Goal: Information Seeking & Learning: Check status

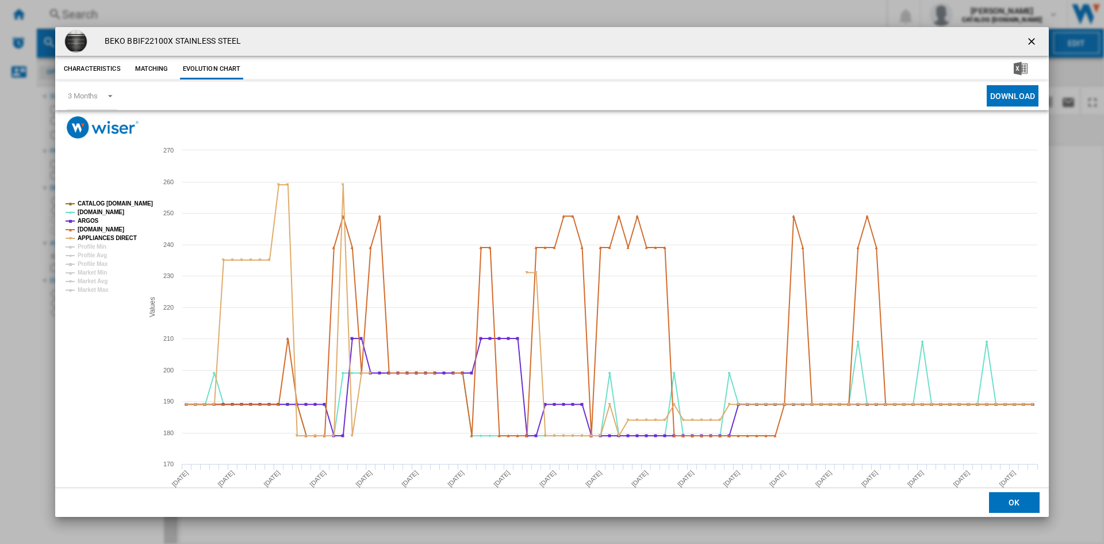
click at [1030, 44] on ng-md-icon "getI18NText('BUTTONS.CLOSE_DIALOG')" at bounding box center [1033, 43] width 14 height 14
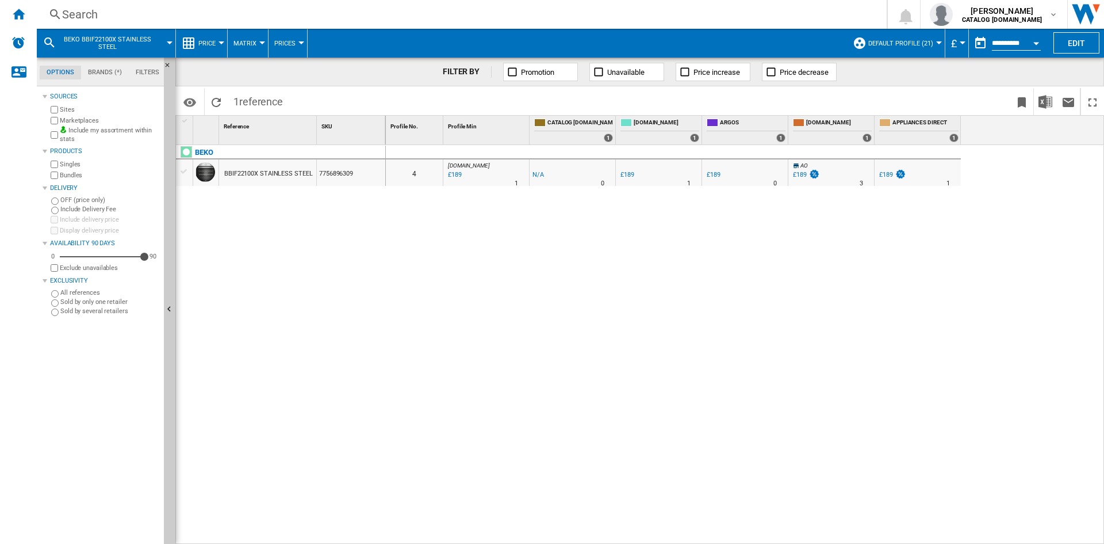
click at [77, 14] on div "Search" at bounding box center [459, 14] width 795 height 16
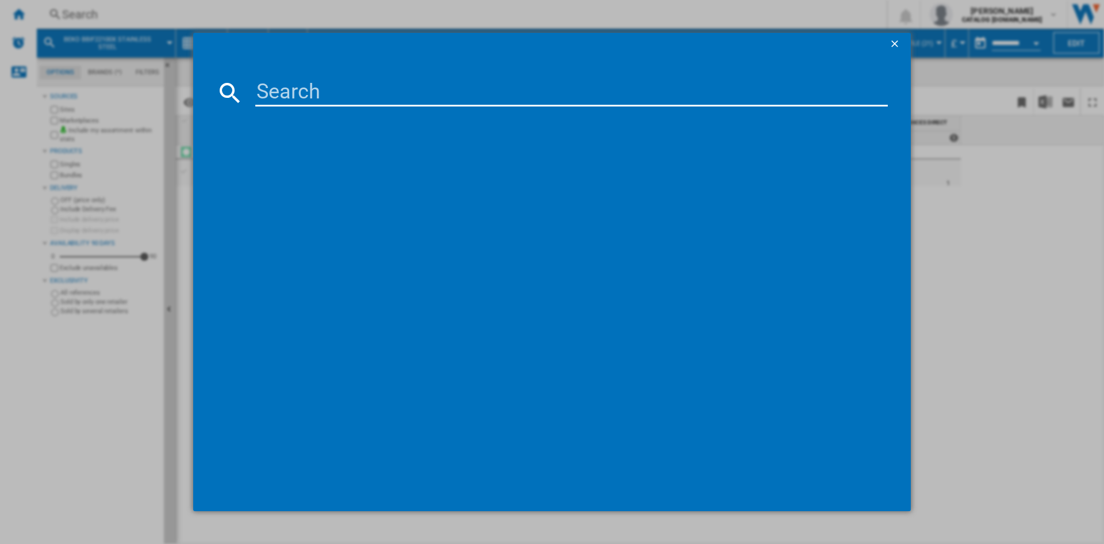
click at [278, 99] on input at bounding box center [571, 93] width 633 height 28
type input "WTIK741511"
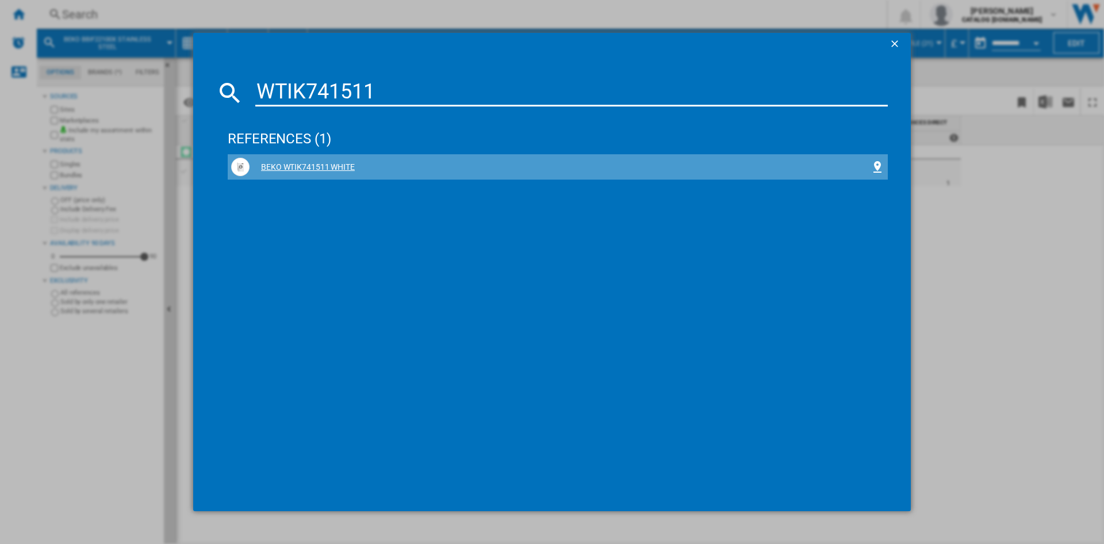
click at [307, 171] on div "BEKO WTIK741511 WHITE" at bounding box center [560, 168] width 621 height 12
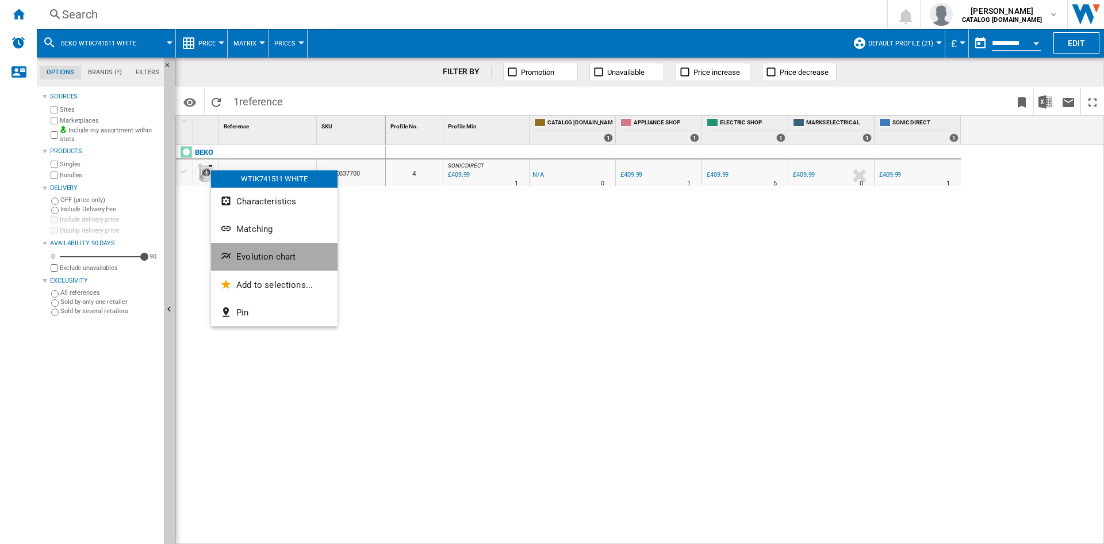
click at [280, 257] on span "Evolution chart" at bounding box center [265, 256] width 59 height 10
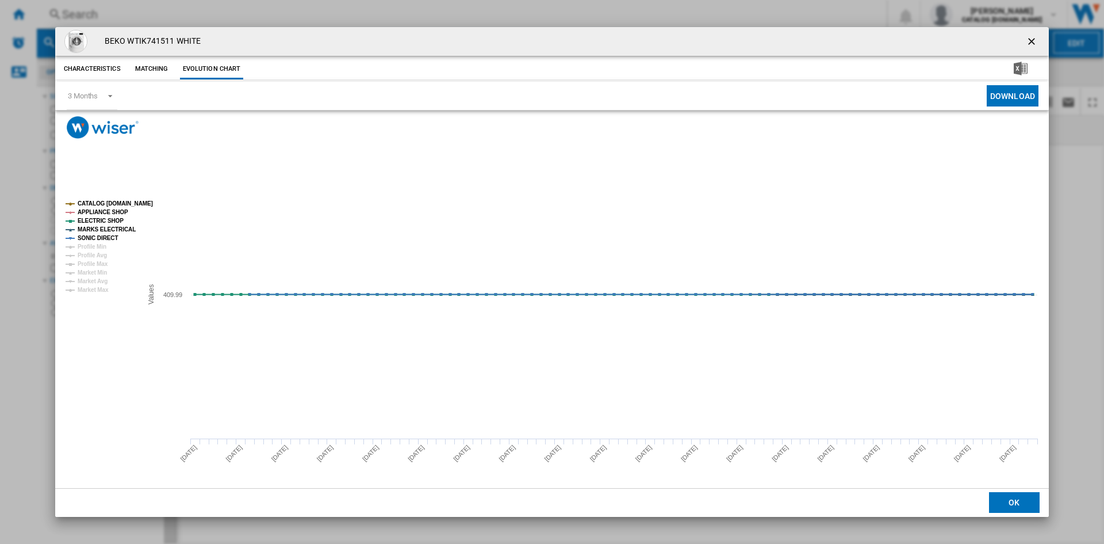
drag, startPoint x: 1032, startPoint y: 41, endPoint x: 983, endPoint y: 41, distance: 48.9
click at [1032, 41] on ng-md-icon "getI18NText('BUTTONS.CLOSE_DIALOG')" at bounding box center [1033, 43] width 14 height 14
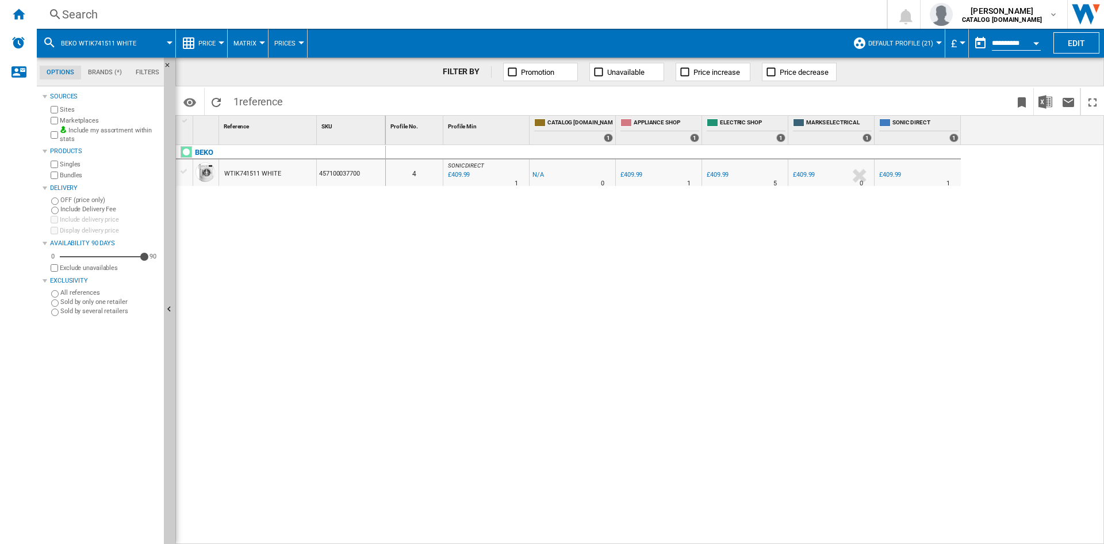
click at [87, 14] on div "Search" at bounding box center [459, 14] width 795 height 16
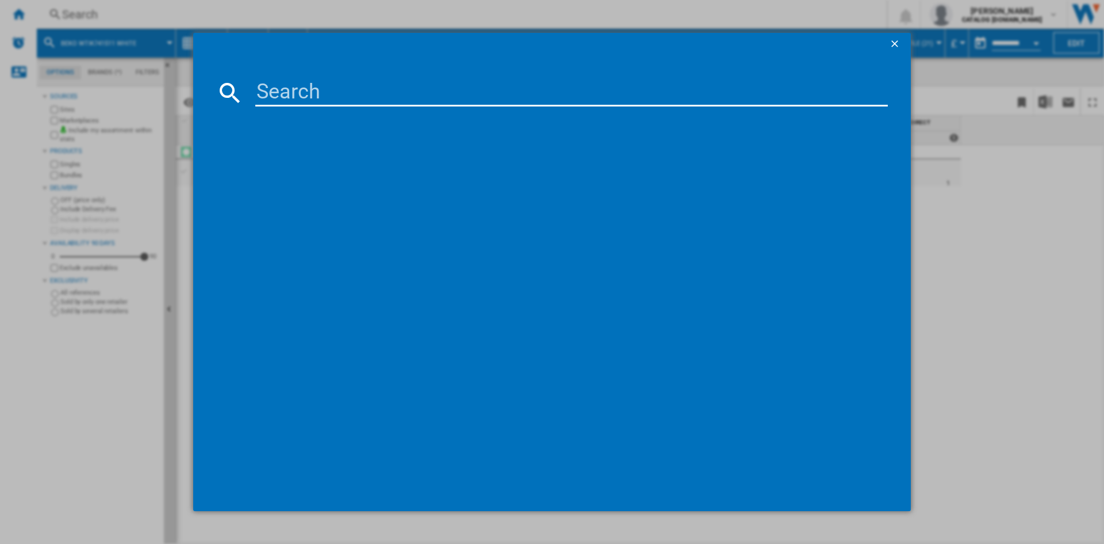
click at [311, 89] on input at bounding box center [571, 93] width 633 height 28
type input "wtik74122"
click at [303, 162] on div "BEKO WTIK74122 WHITE" at bounding box center [560, 168] width 621 height 12
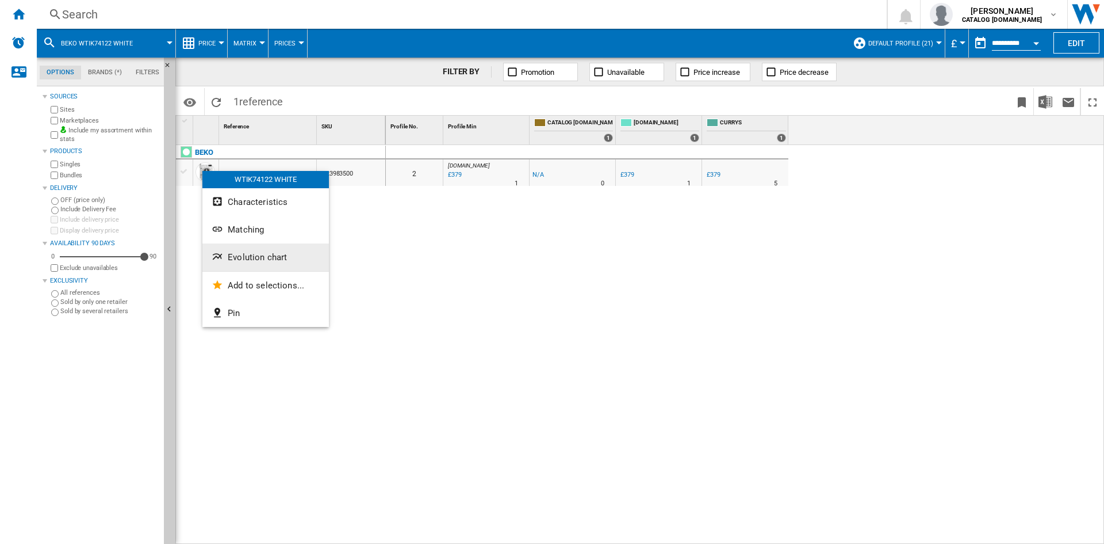
click at [271, 263] on button "Evolution chart" at bounding box center [265, 257] width 127 height 28
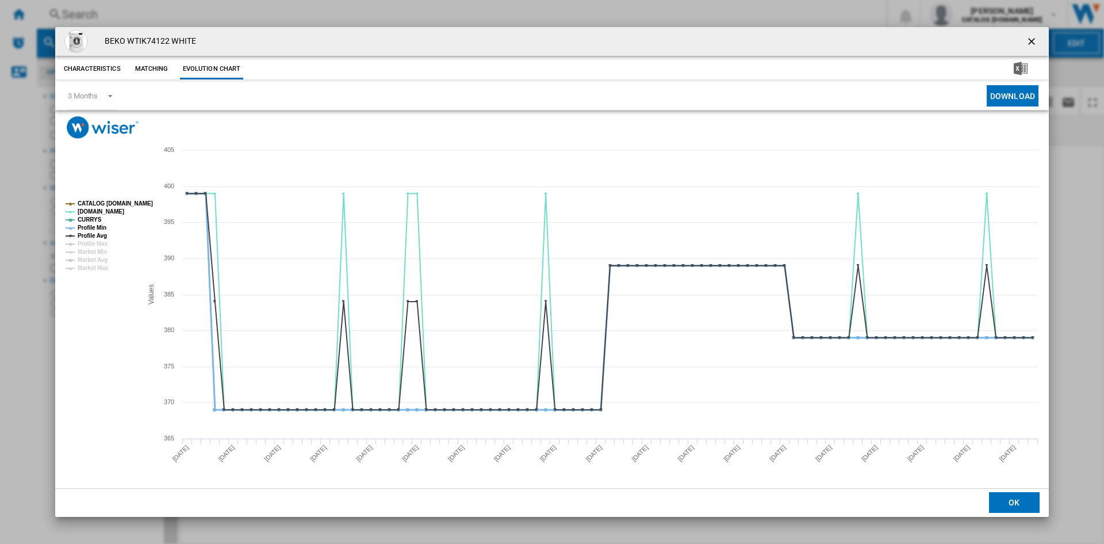
click at [79, 227] on tspan "Profile Min" at bounding box center [92, 227] width 29 height 6
click at [94, 235] on tspan "Profile Avg" at bounding box center [92, 235] width 29 height 6
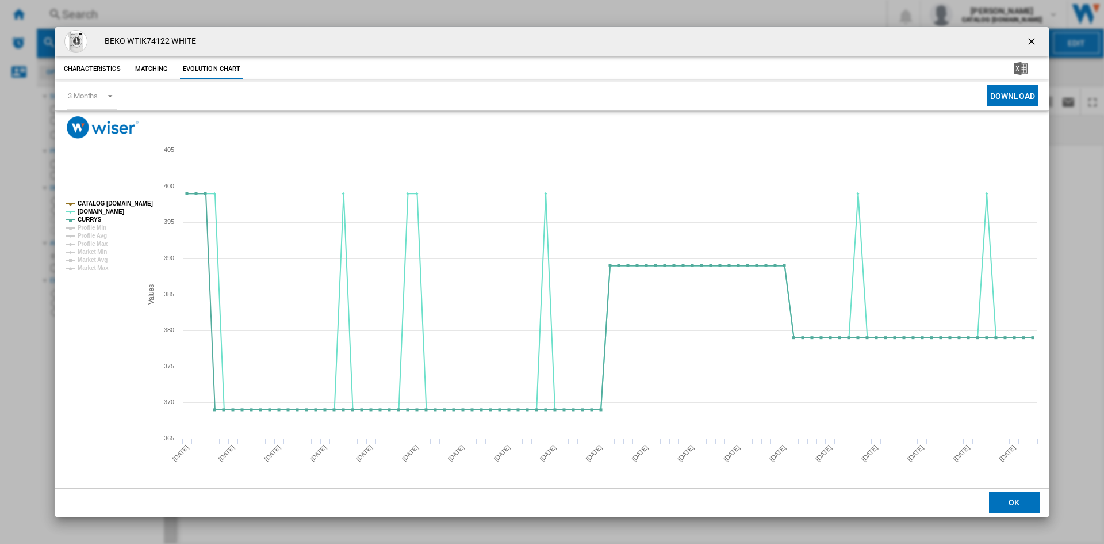
click at [156, 70] on button "Matching" at bounding box center [152, 69] width 51 height 21
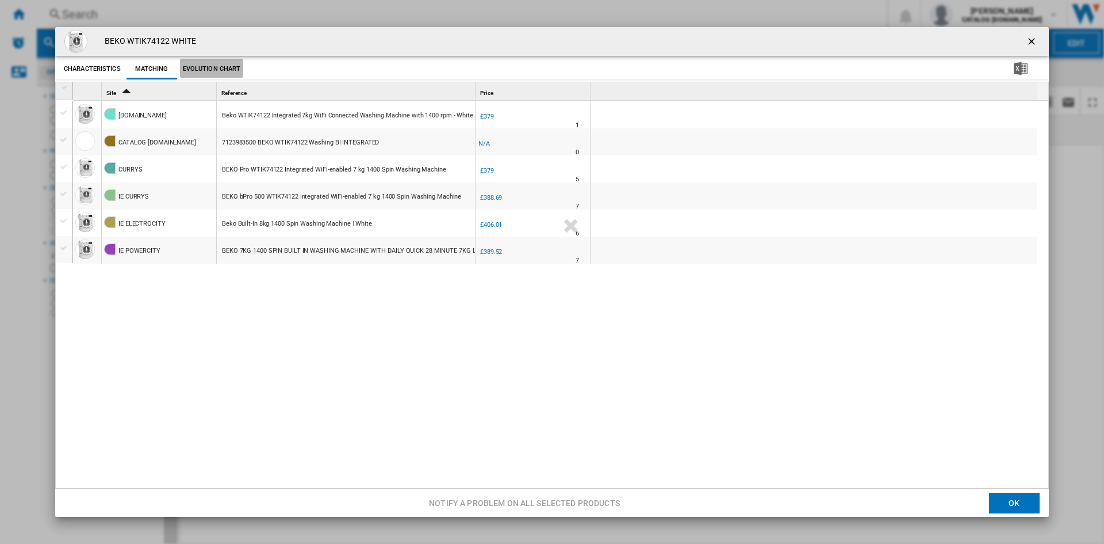
click at [210, 67] on button "Evolution chart" at bounding box center [212, 69] width 64 height 21
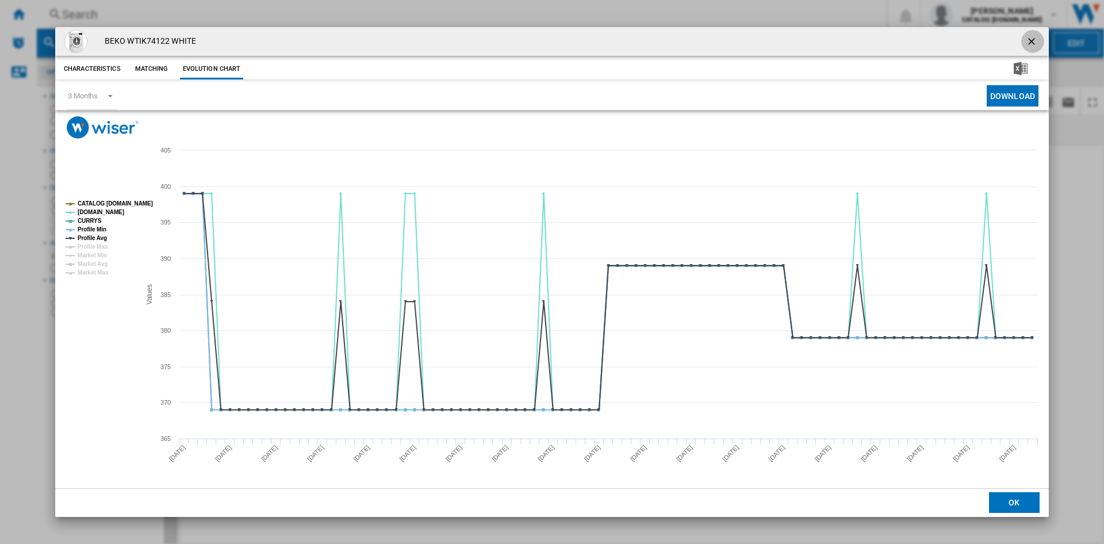
click at [1031, 41] on ng-md-icon "getI18NText('BUTTONS.CLOSE_DIALOG')" at bounding box center [1033, 43] width 14 height 14
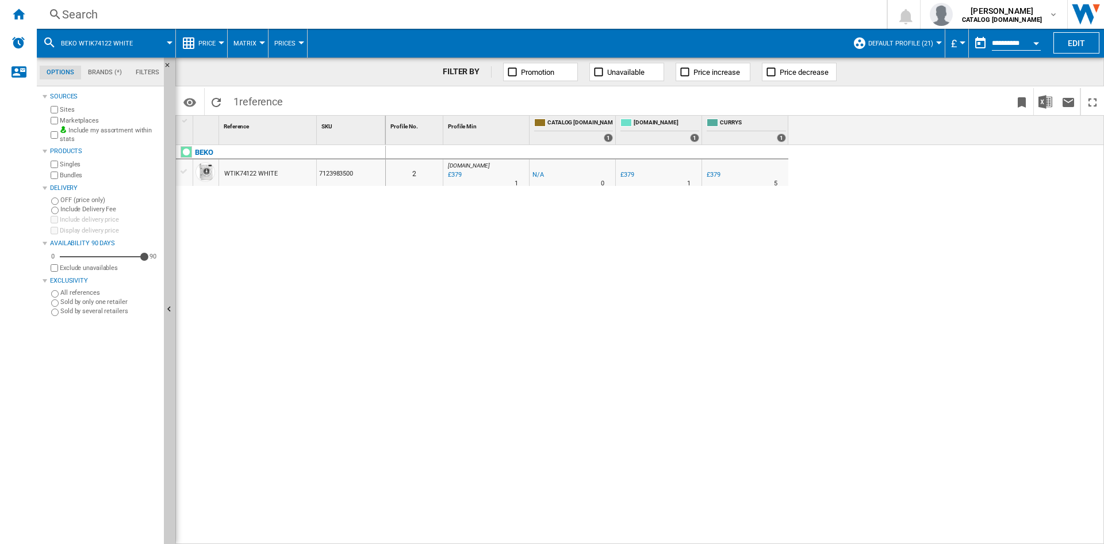
click at [254, 103] on span "reference" at bounding box center [261, 101] width 44 height 12
click at [67, 12] on div "Search" at bounding box center [459, 14] width 795 height 16
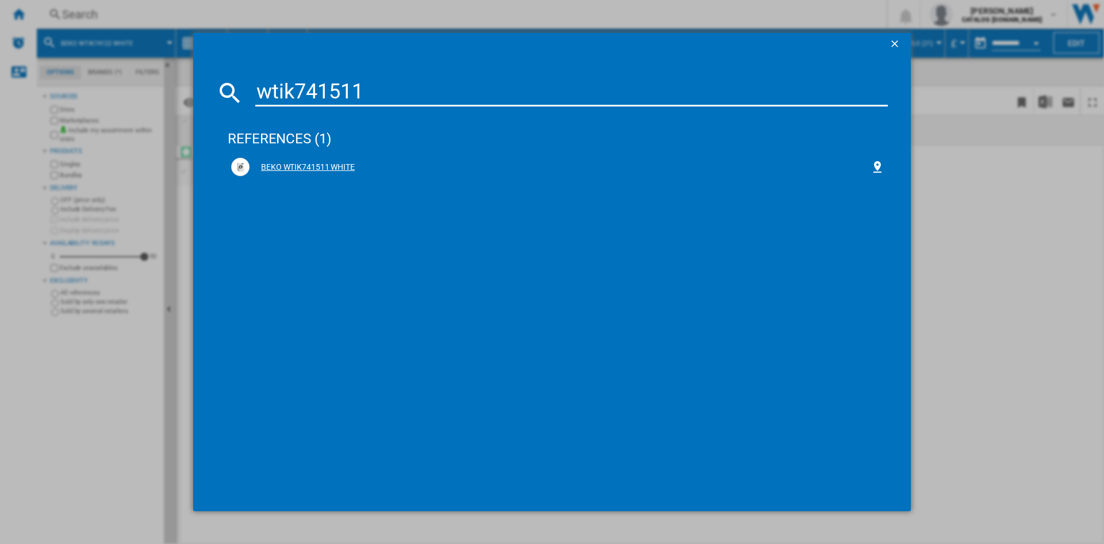
type input "wtik741511"
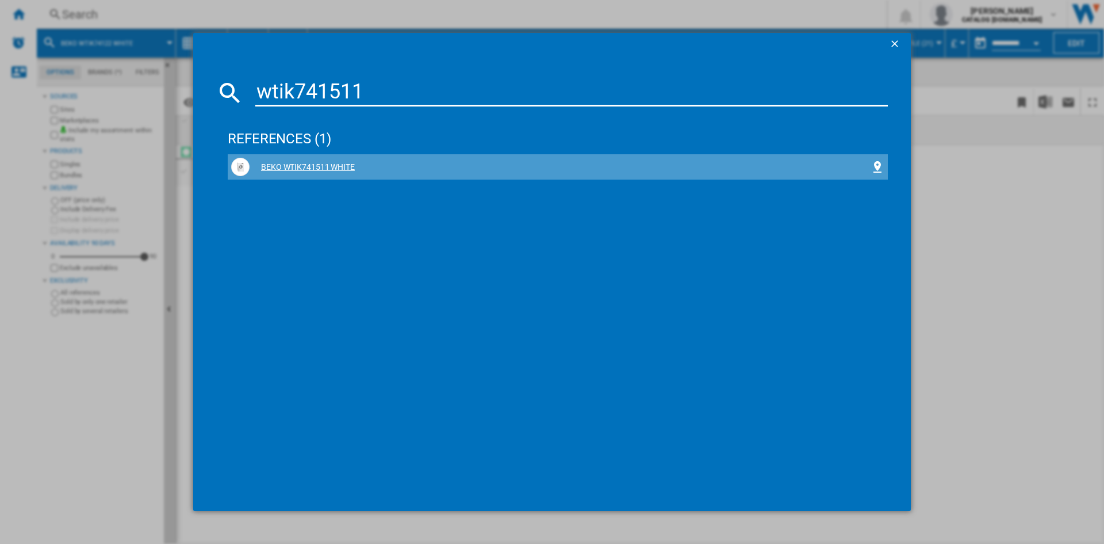
click at [315, 167] on div "BEKO WTIK741511 WHITE" at bounding box center [560, 168] width 621 height 12
